Goal: Information Seeking & Learning: Compare options

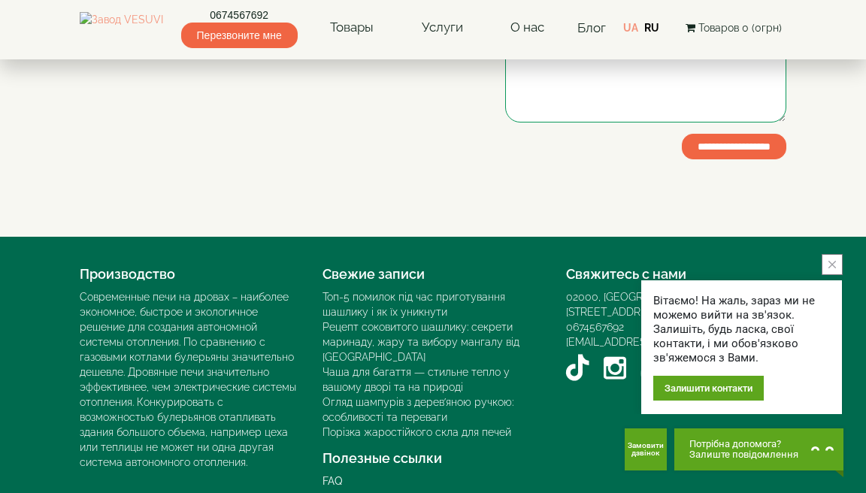
scroll to position [431, 0]
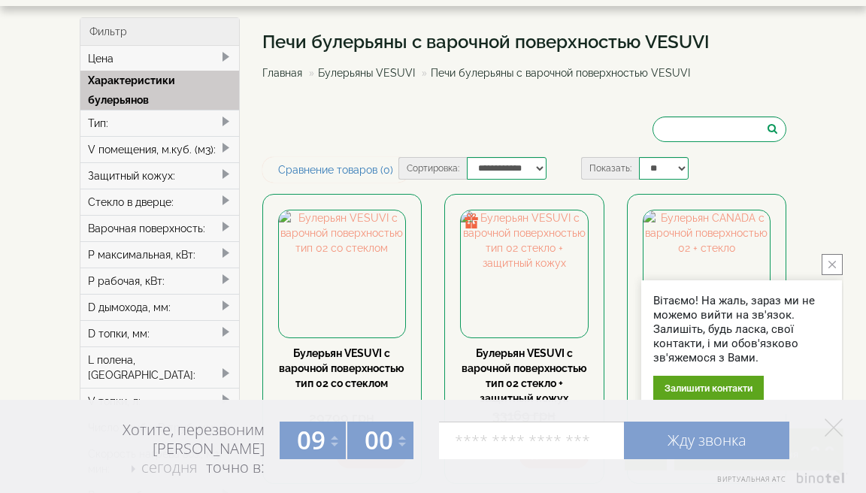
scroll to position [65, 0]
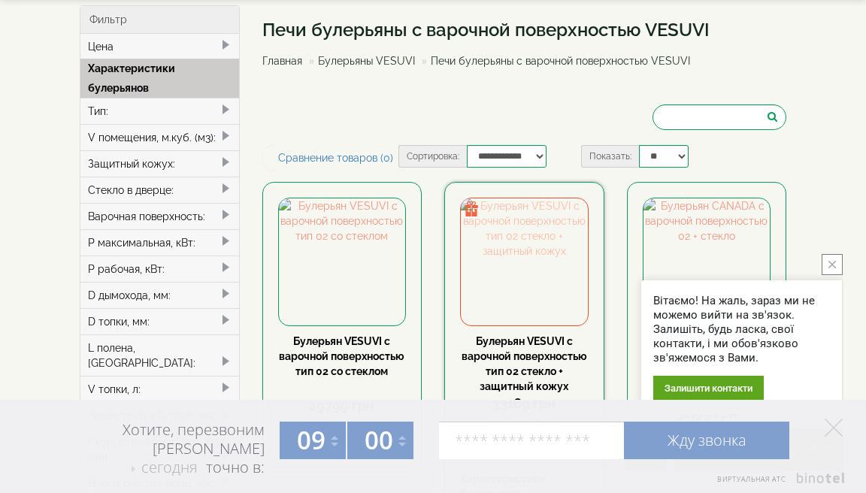
click at [528, 278] on img at bounding box center [524, 262] width 127 height 127
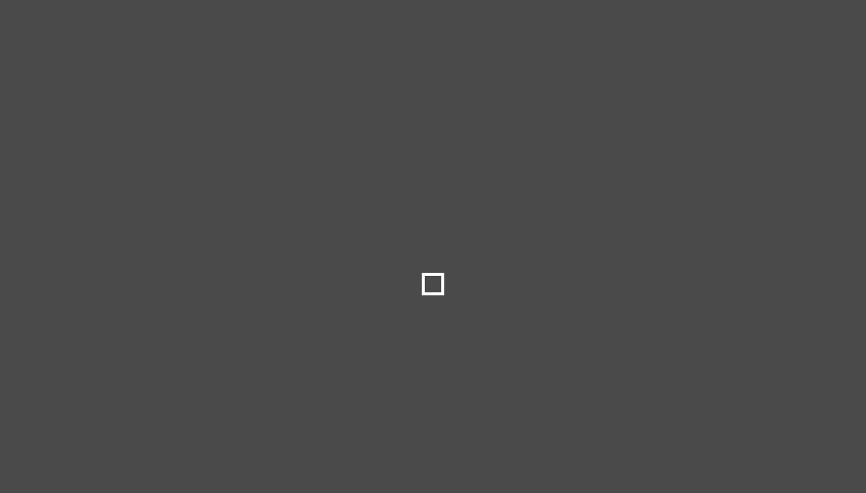
select select
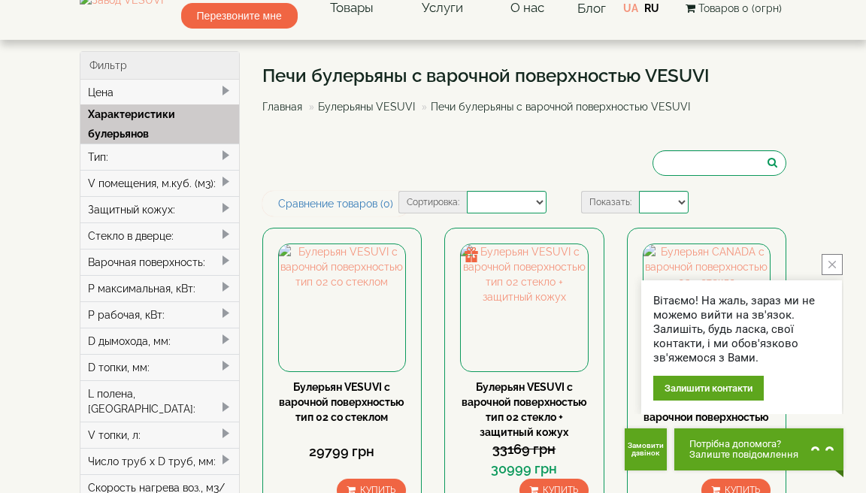
scroll to position [18, 0]
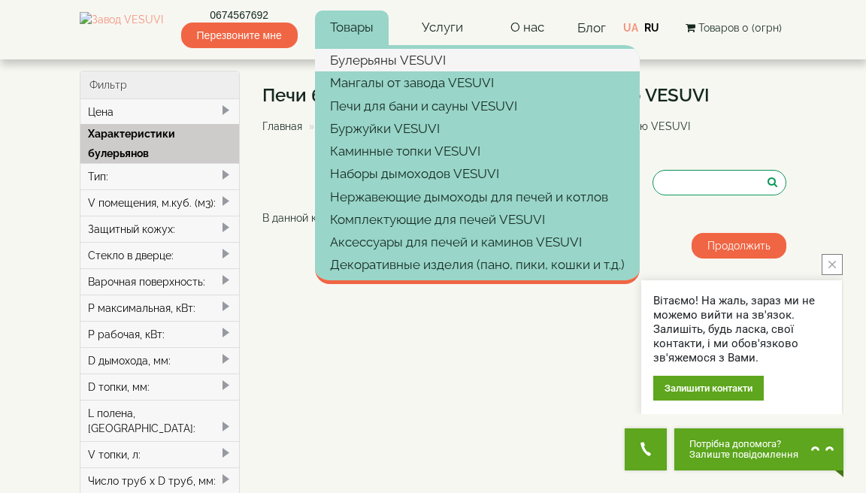
click at [405, 63] on link "Булерьяны VESUVI" at bounding box center [477, 60] width 325 height 23
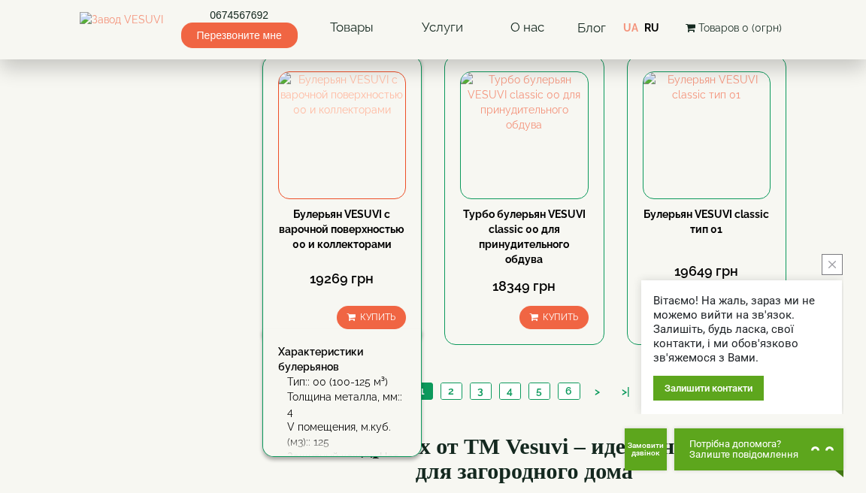
scroll to position [1681, 0]
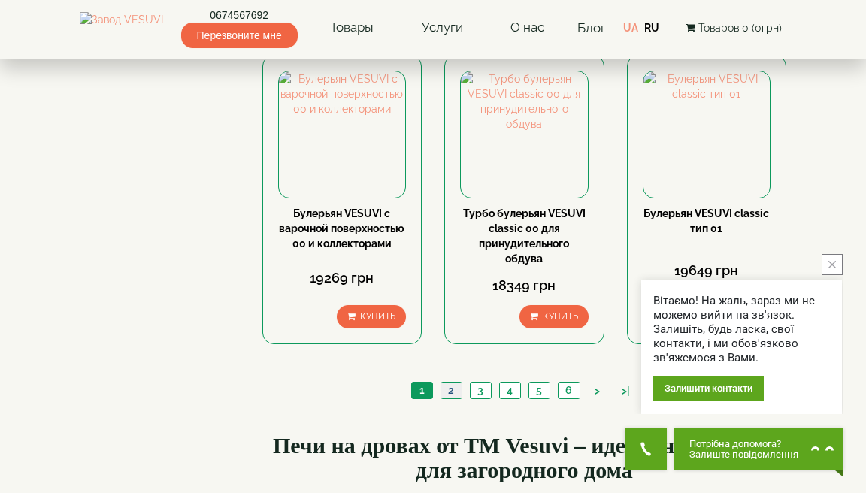
click at [451, 383] on link "2" at bounding box center [451, 391] width 21 height 16
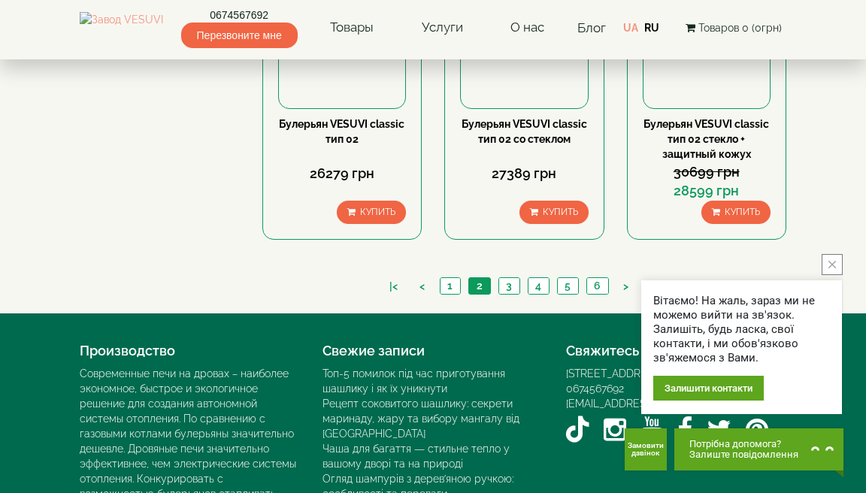
scroll to position [1754, 0]
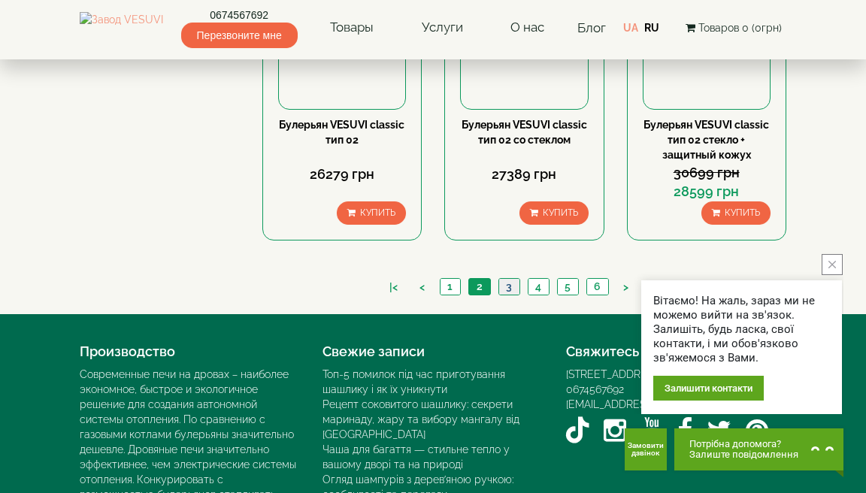
click at [508, 279] on link "3" at bounding box center [509, 287] width 21 height 16
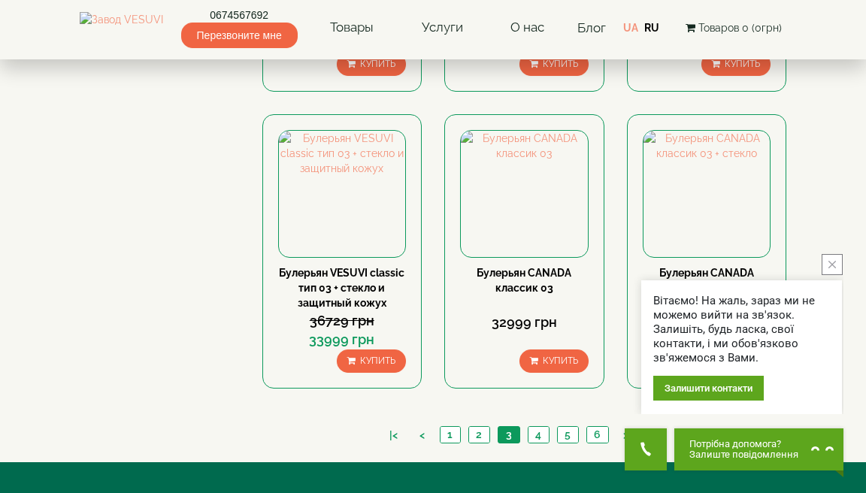
scroll to position [1627, 0]
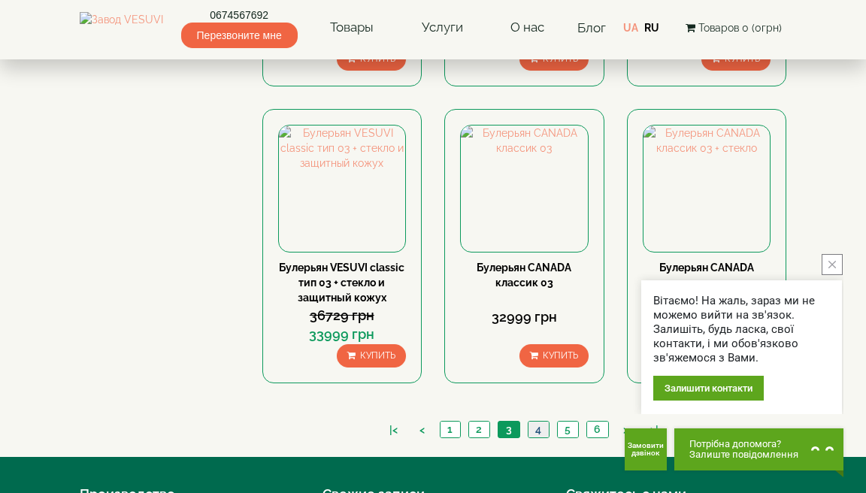
click at [538, 422] on link "4" at bounding box center [538, 430] width 21 height 16
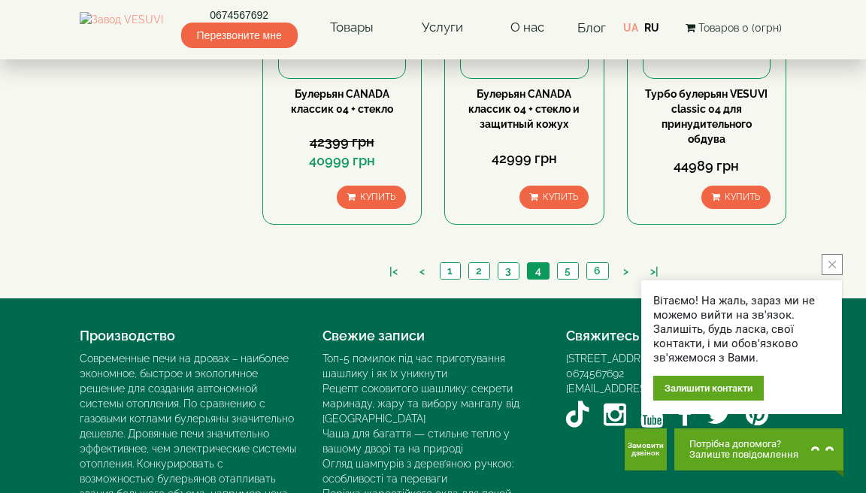
scroll to position [1784, 0]
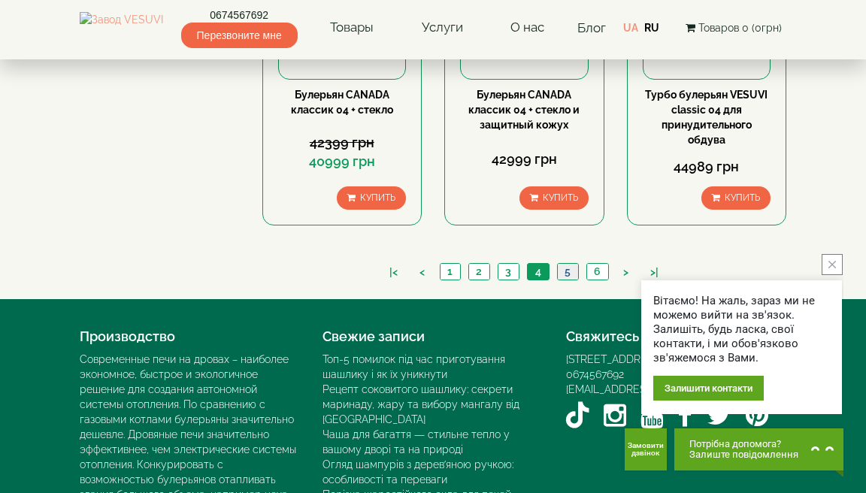
click at [569, 264] on link "5" at bounding box center [567, 272] width 21 height 16
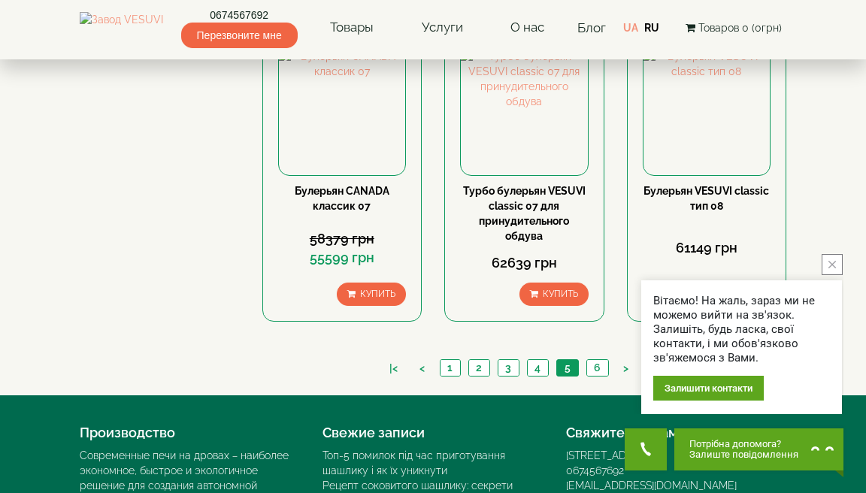
scroll to position [1659, 0]
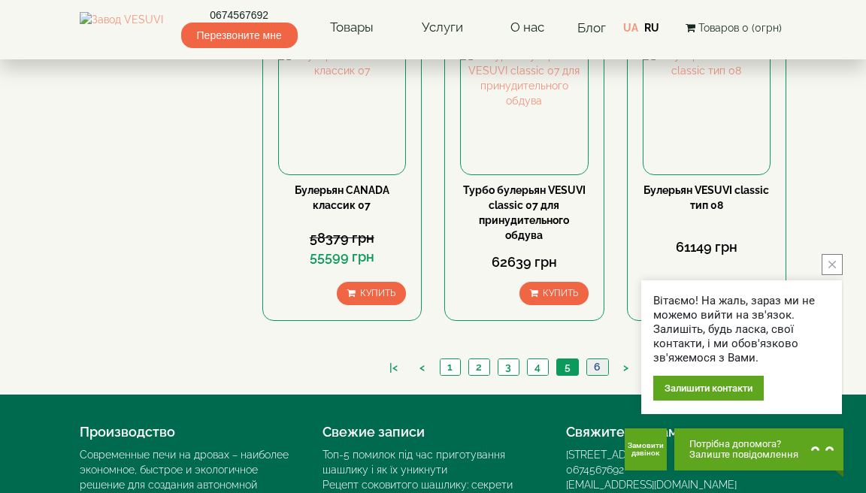
click at [597, 359] on link "6" at bounding box center [598, 367] width 22 height 16
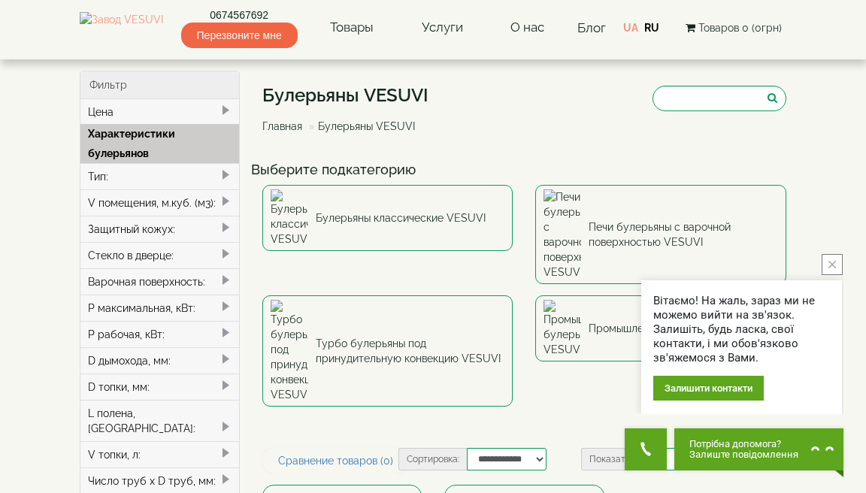
click at [175, 254] on div "Стекло в дверце:" at bounding box center [159, 255] width 159 height 26
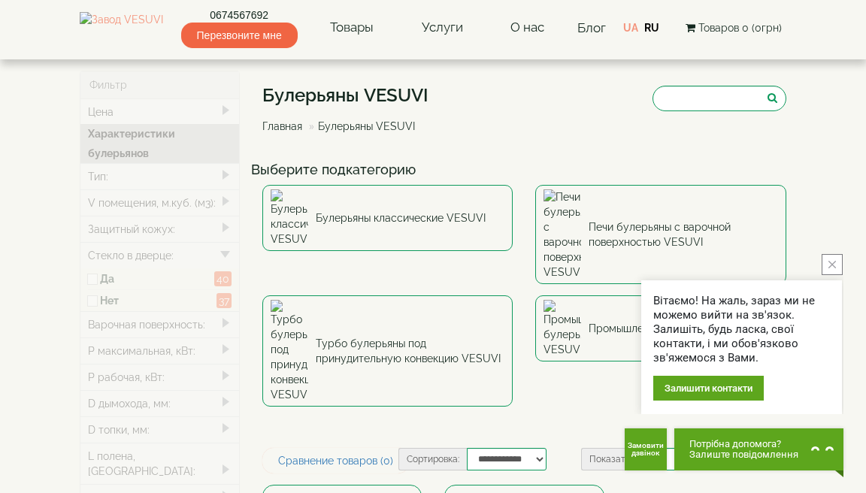
type input "*****"
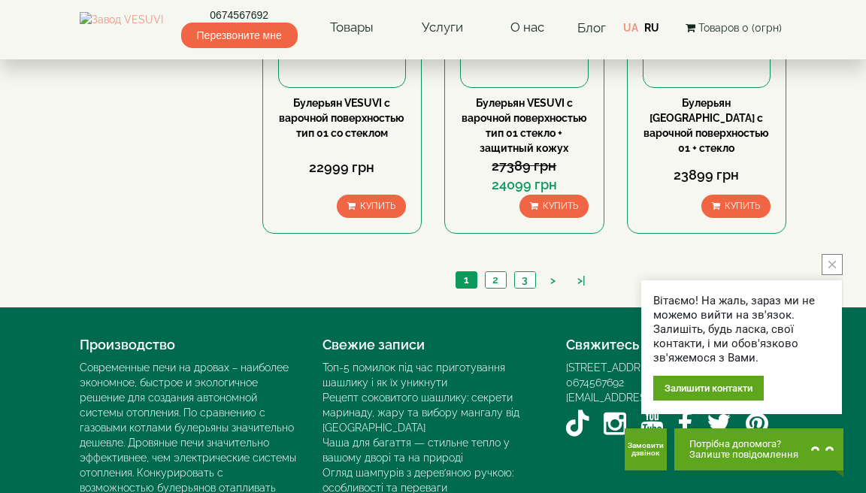
scroll to position [1777, 0]
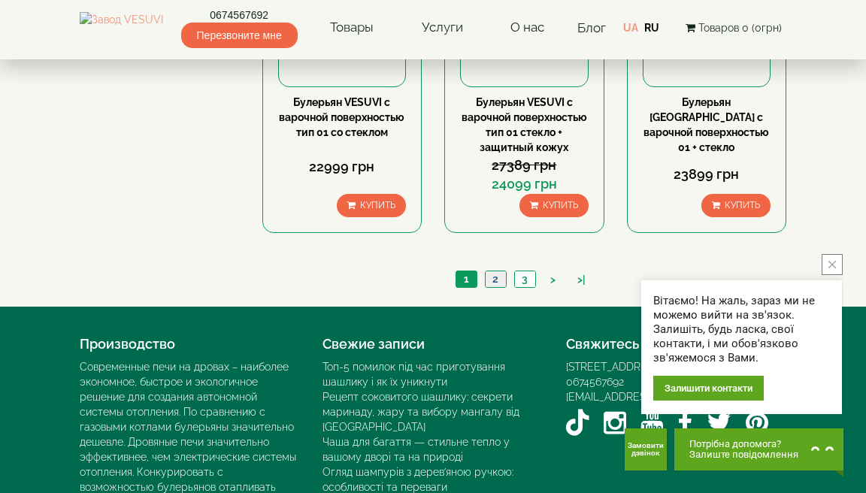
click at [497, 271] on link "2" at bounding box center [495, 279] width 21 height 16
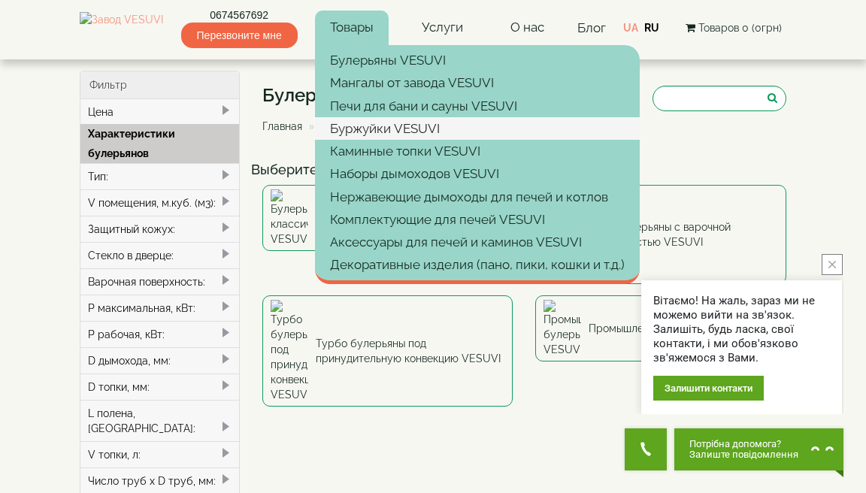
click at [431, 123] on link "Буржуйки VESUVI" at bounding box center [477, 128] width 325 height 23
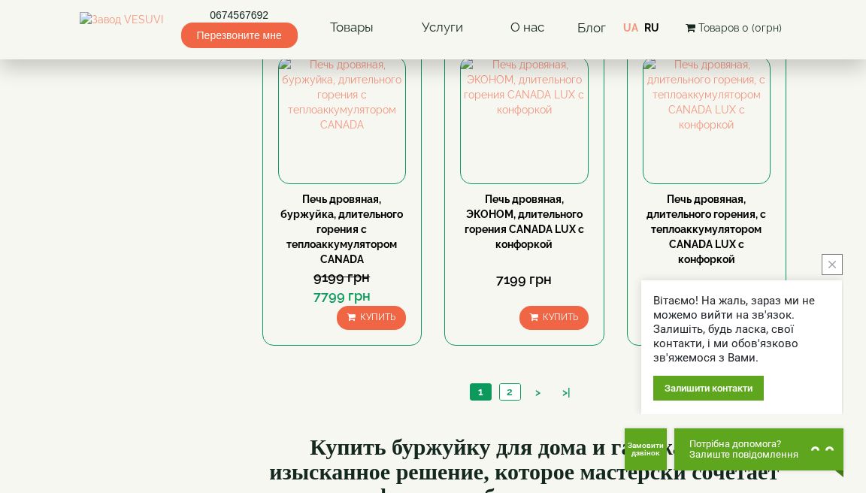
scroll to position [1418, 0]
click at [511, 387] on link "2" at bounding box center [509, 392] width 21 height 16
